Goal: Task Accomplishment & Management: Manage account settings

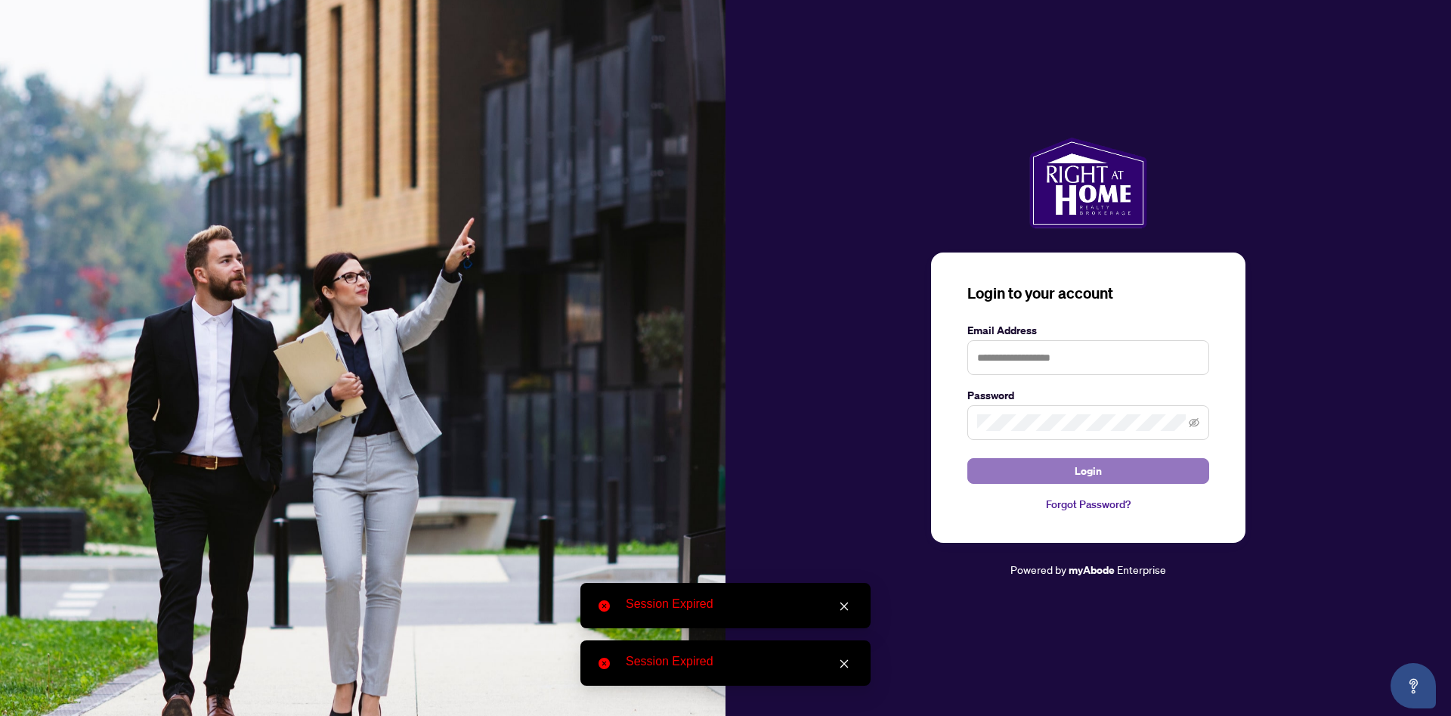
click at [1093, 472] on span "Login" at bounding box center [1088, 471] width 27 height 24
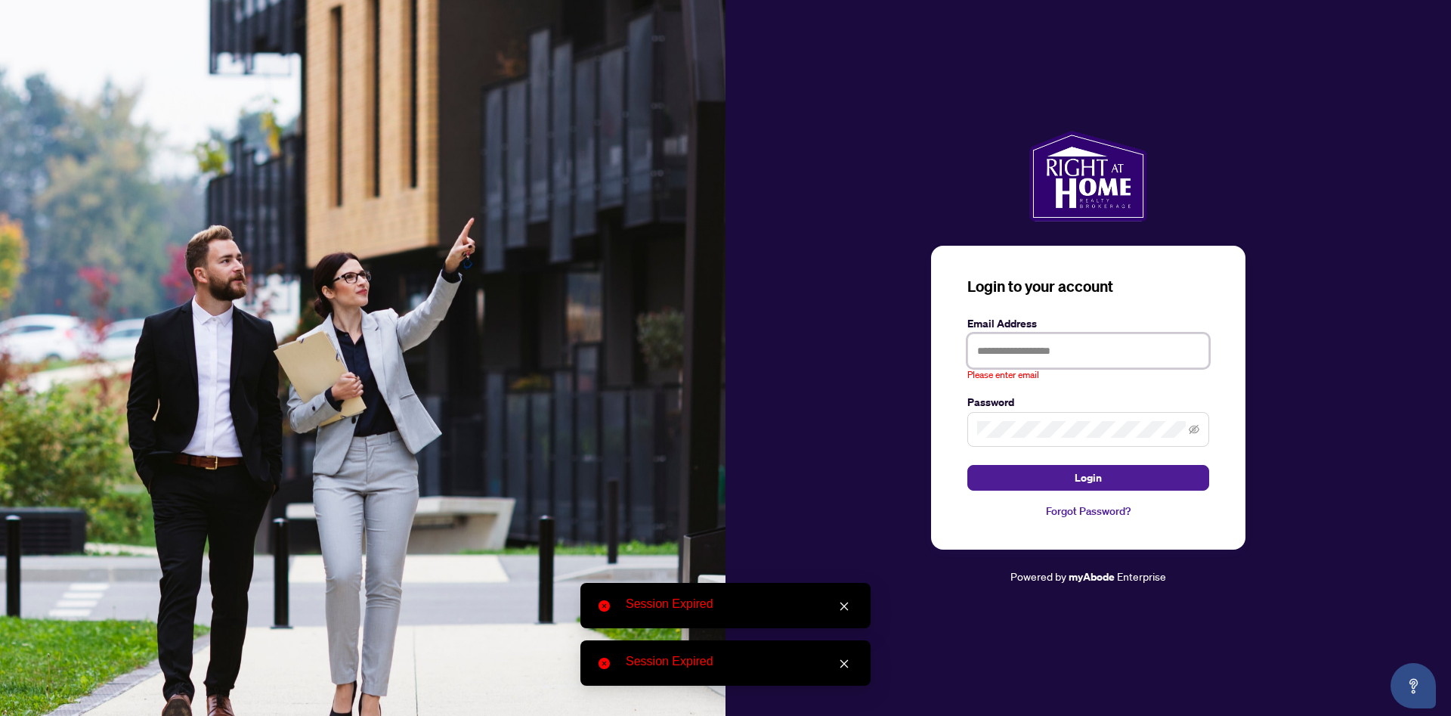
click at [1007, 354] on input "text" at bounding box center [1088, 350] width 242 height 35
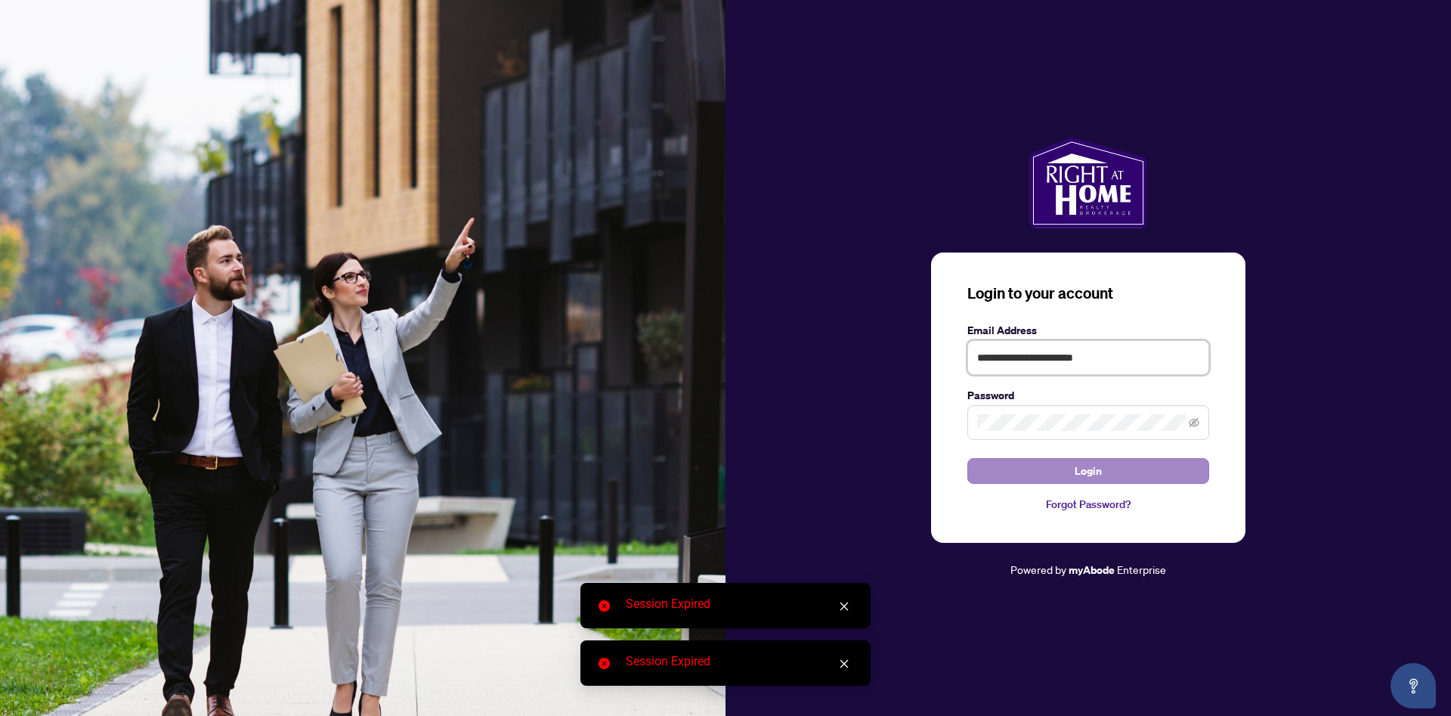
type input "**********"
click at [1080, 475] on span "Login" at bounding box center [1088, 471] width 27 height 24
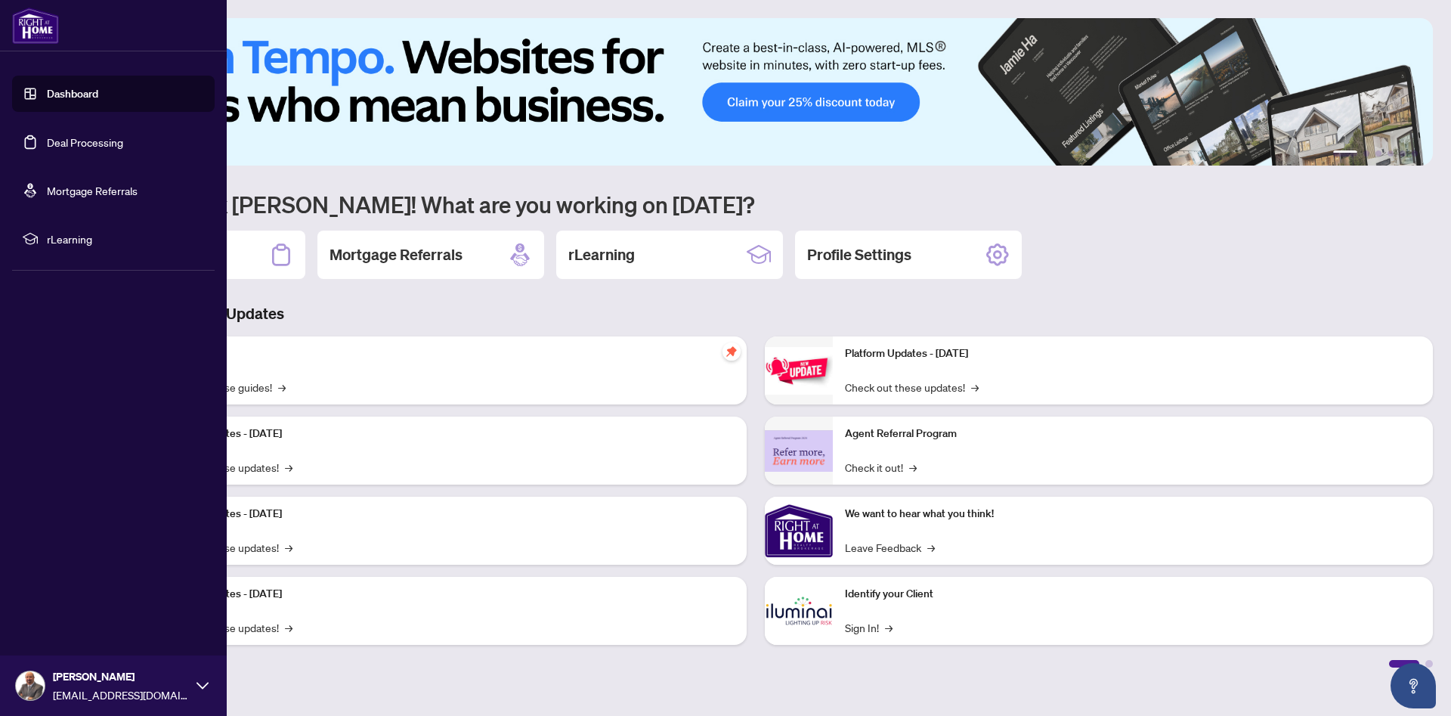
click at [47, 138] on link "Deal Processing" at bounding box center [85, 142] width 76 height 14
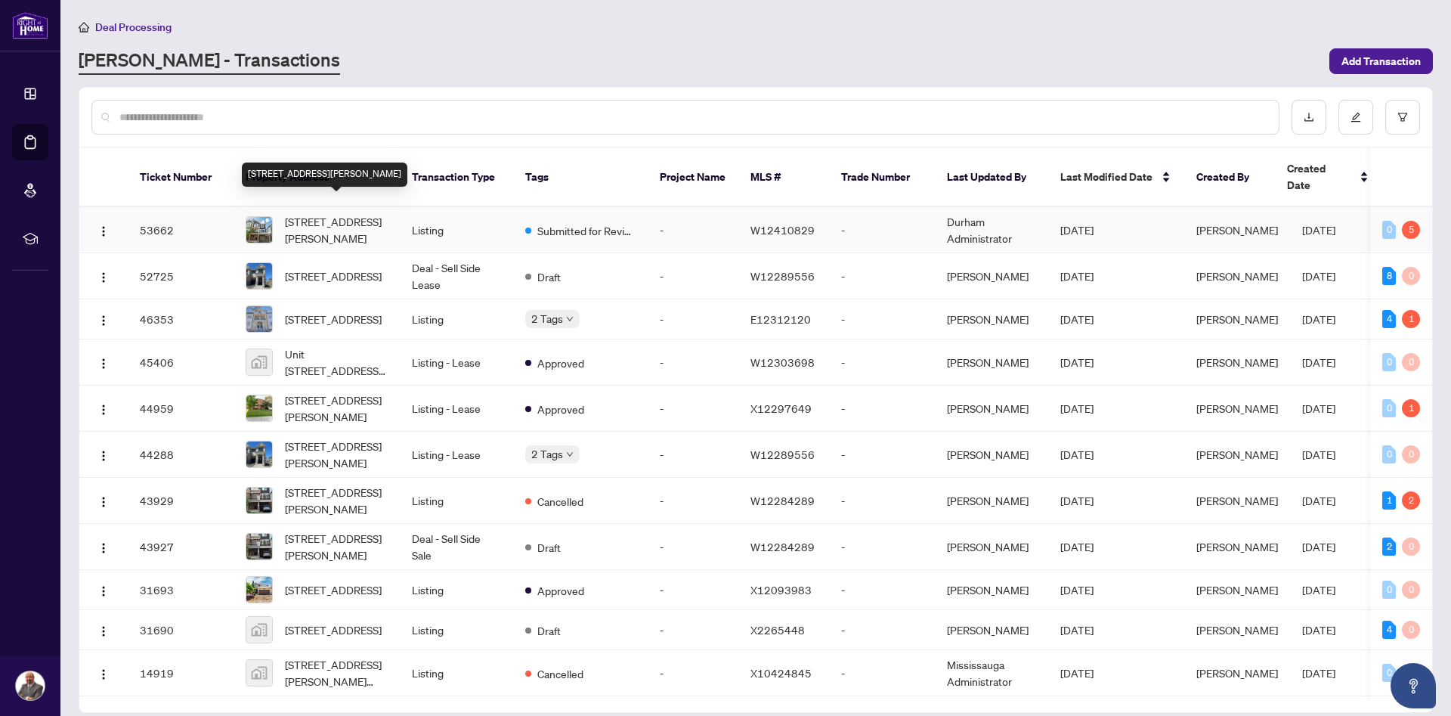
click at [345, 219] on span "[STREET_ADDRESS][PERSON_NAME]" at bounding box center [336, 229] width 103 height 33
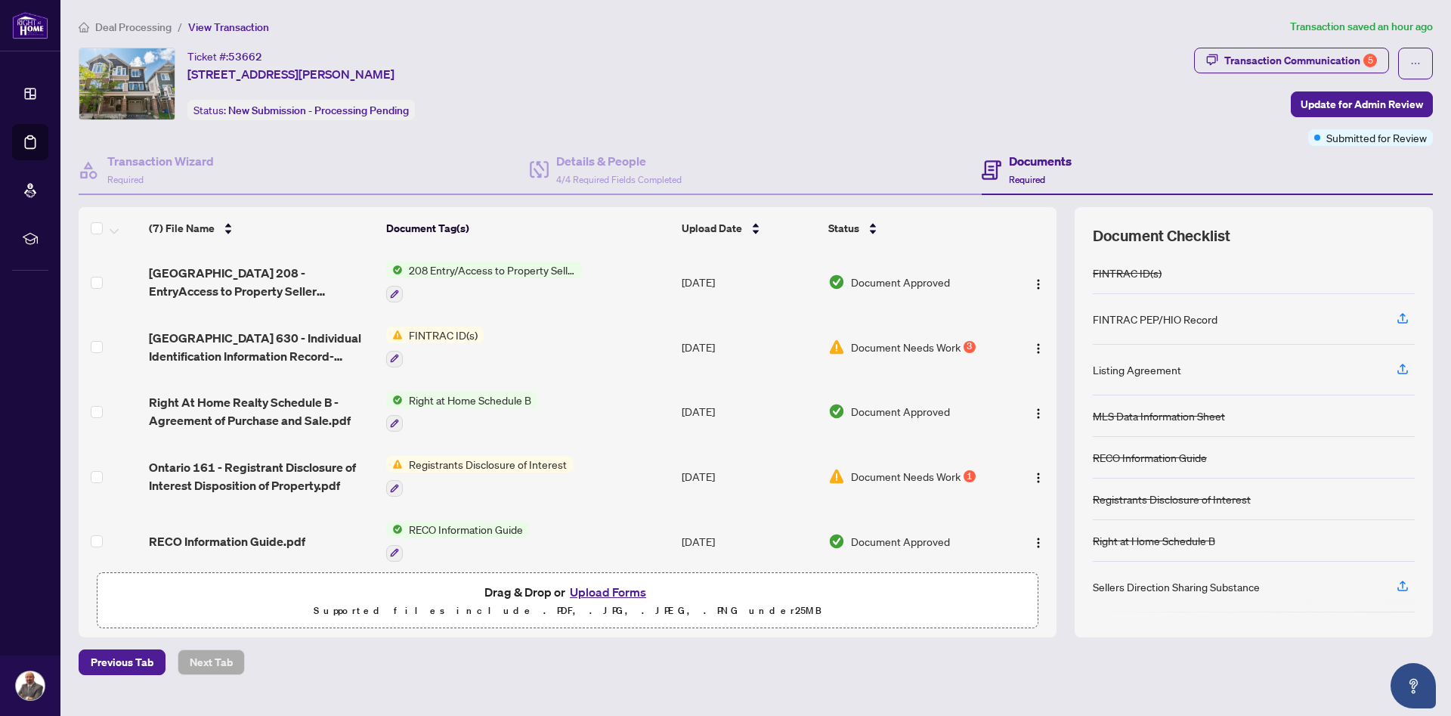
click at [915, 473] on span "Document Needs Work" at bounding box center [906, 476] width 110 height 17
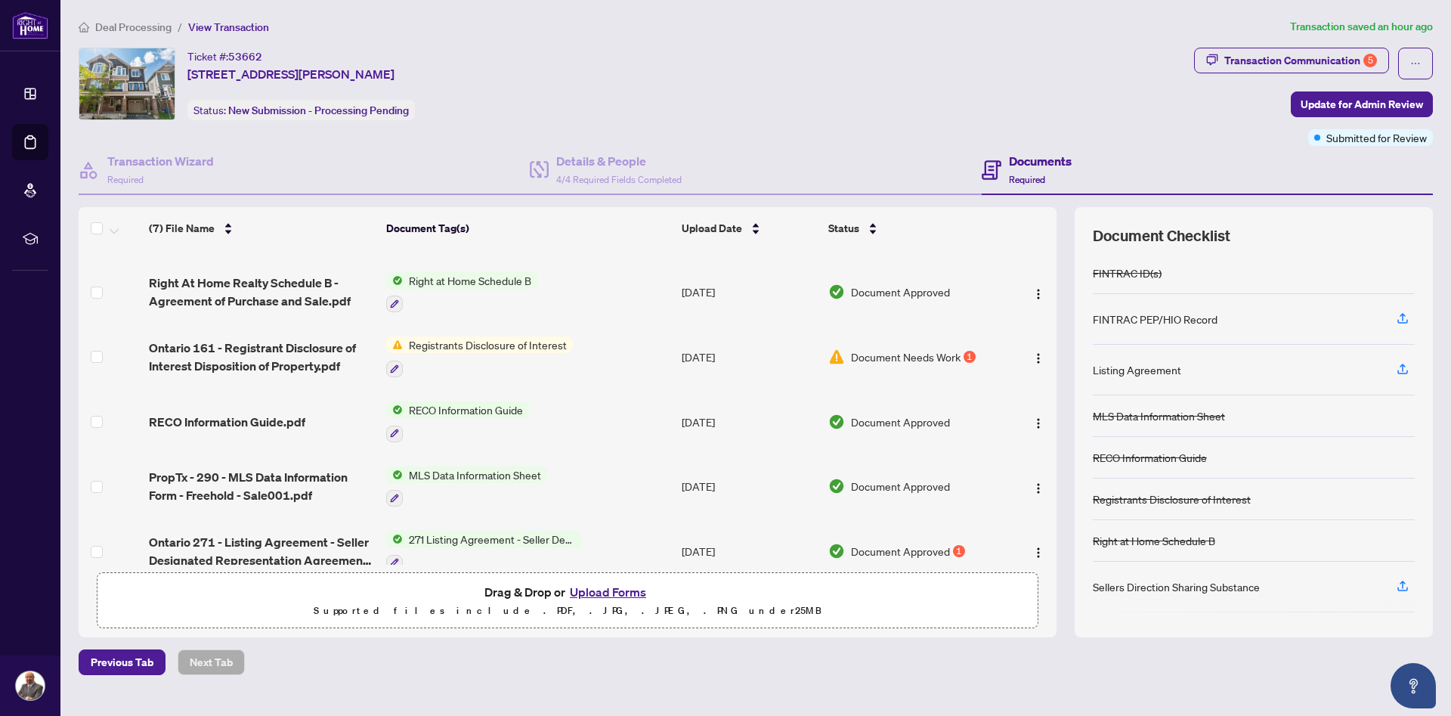
scroll to position [138, 0]
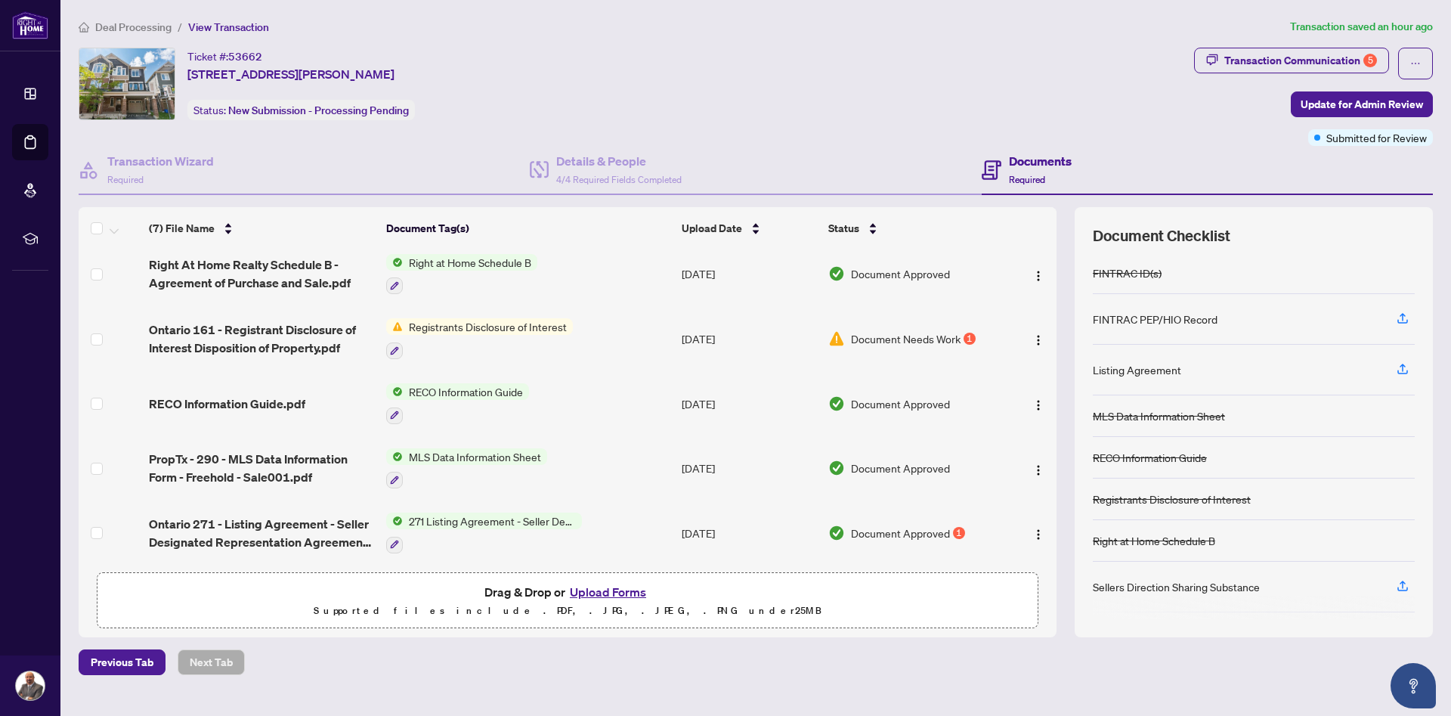
click at [917, 524] on span "Document Approved" at bounding box center [900, 532] width 99 height 17
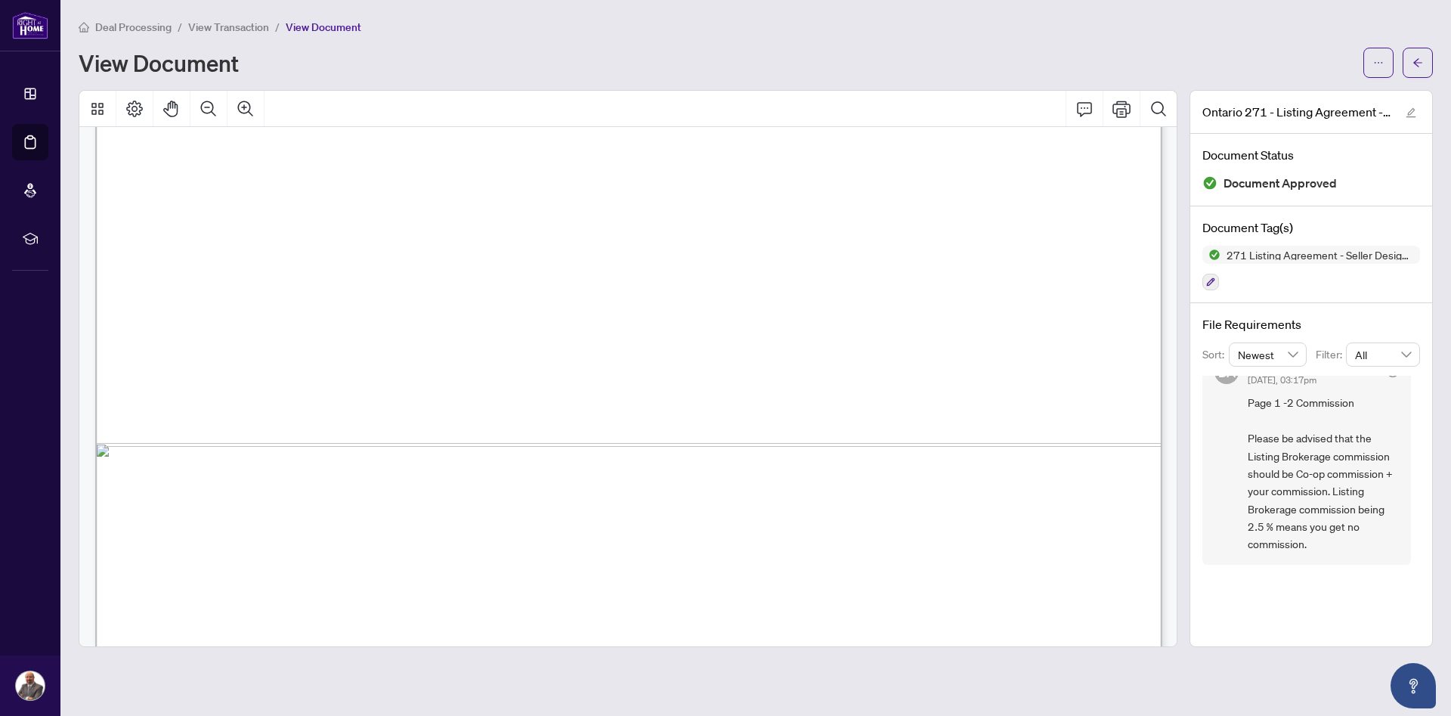
scroll to position [857, 0]
